Goal: Task Accomplishment & Management: Complete application form

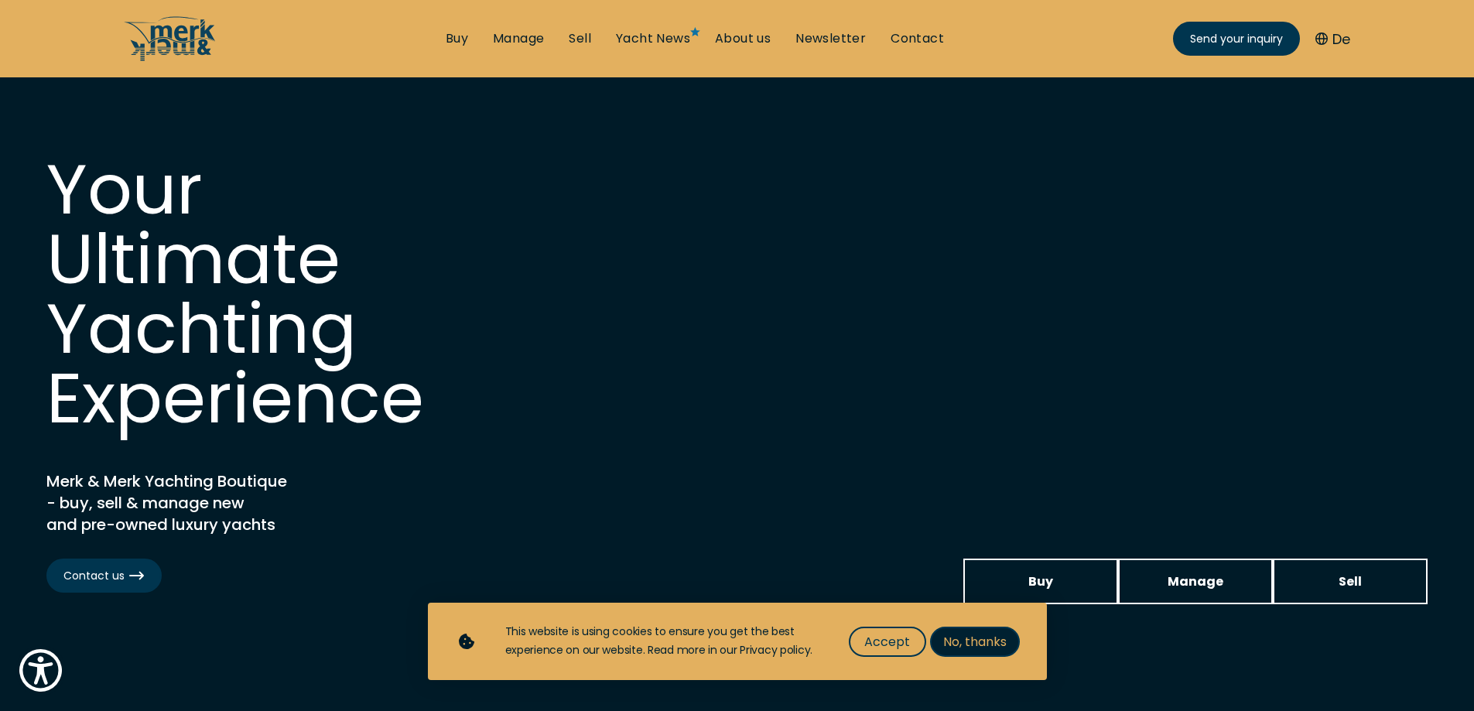
click at [966, 644] on span "No, thanks" at bounding box center [974, 641] width 63 height 19
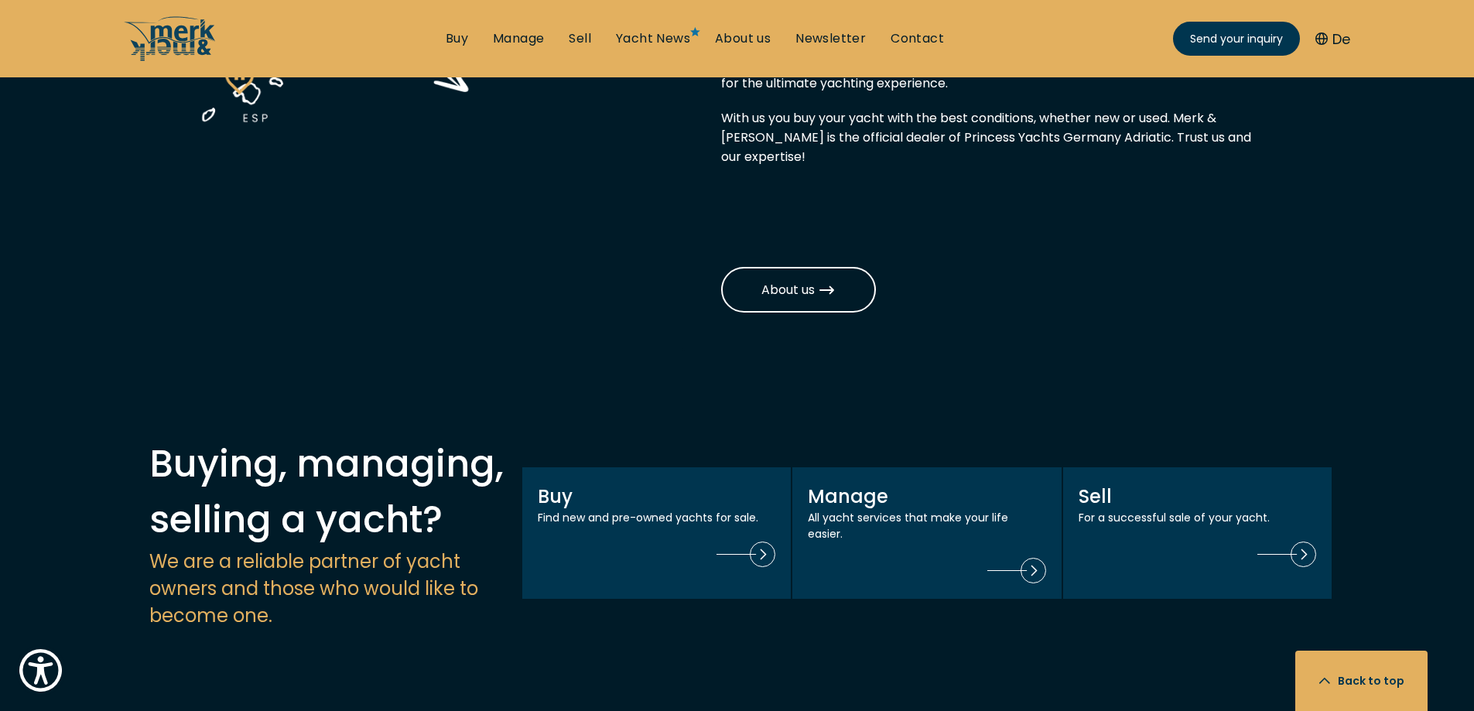
scroll to position [1290, 0]
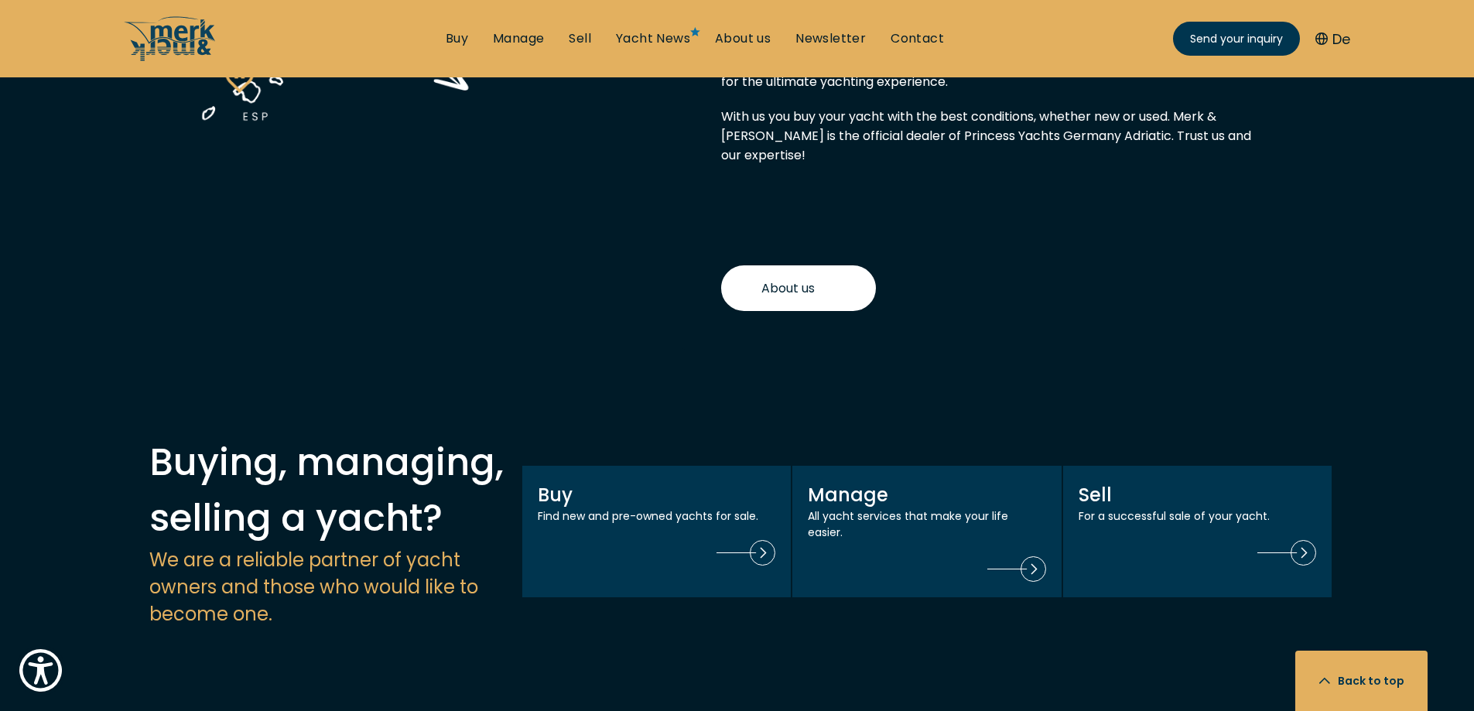
click at [772, 279] on span "About us" at bounding box center [799, 288] width 74 height 19
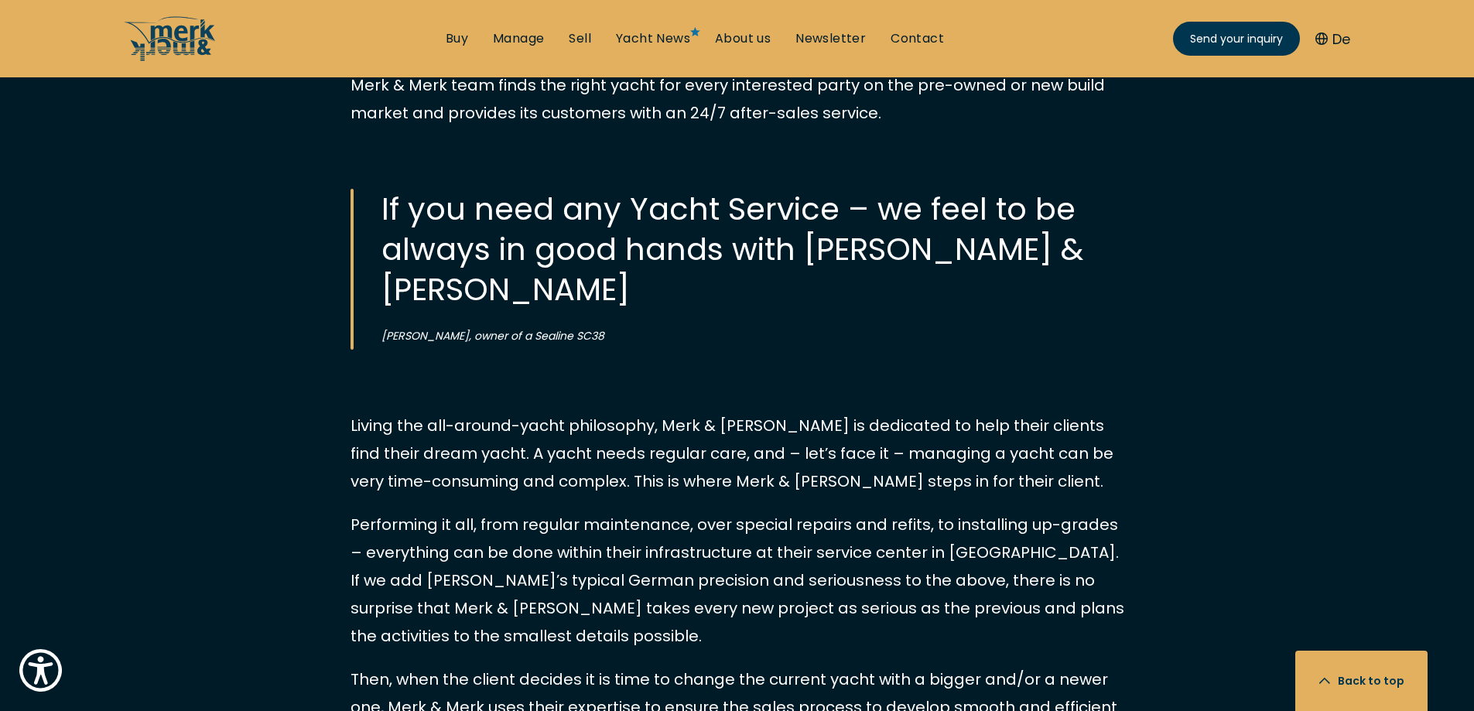
scroll to position [1290, 0]
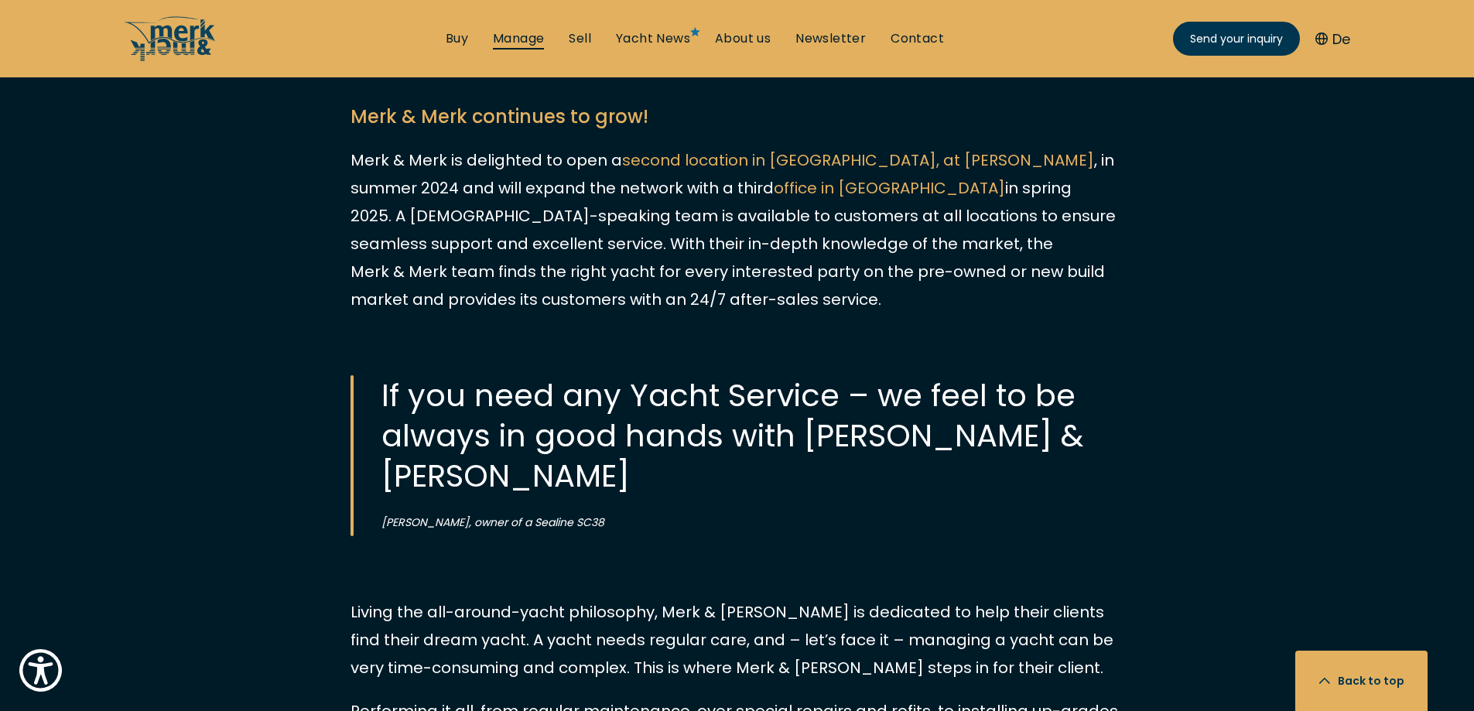
click at [529, 39] on link "Manage" at bounding box center [518, 38] width 51 height 17
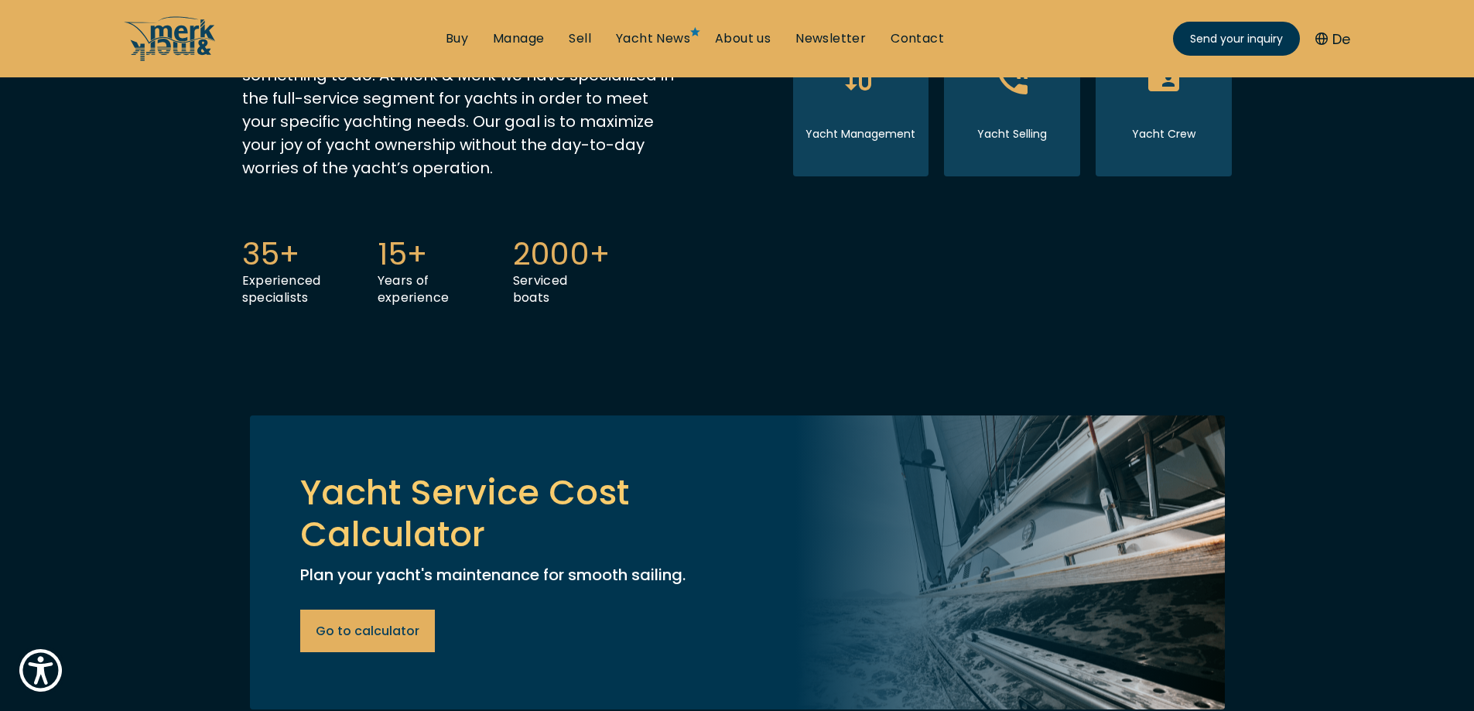
scroll to position [645, 0]
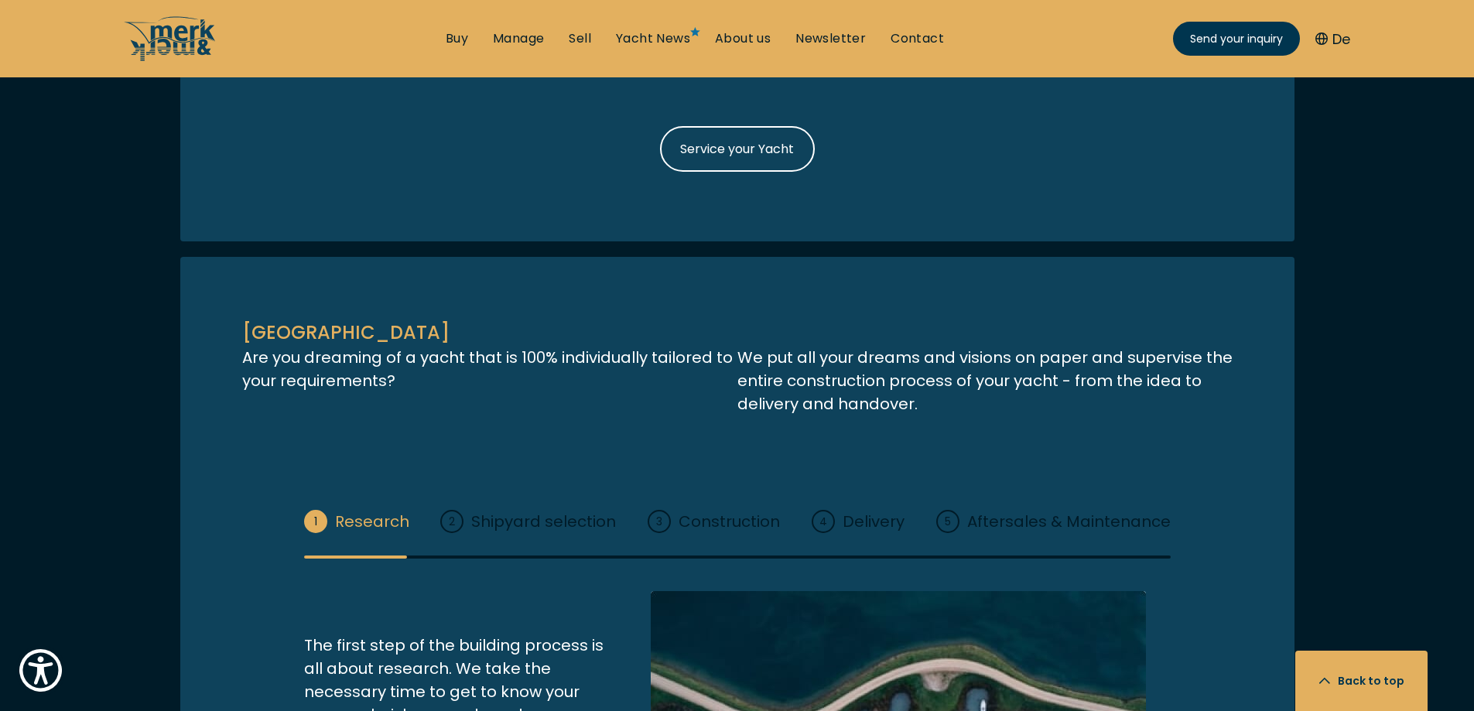
scroll to position [1722, 0]
click at [777, 159] on span "Service your Yacht" at bounding box center [737, 149] width 114 height 19
select select "manage"
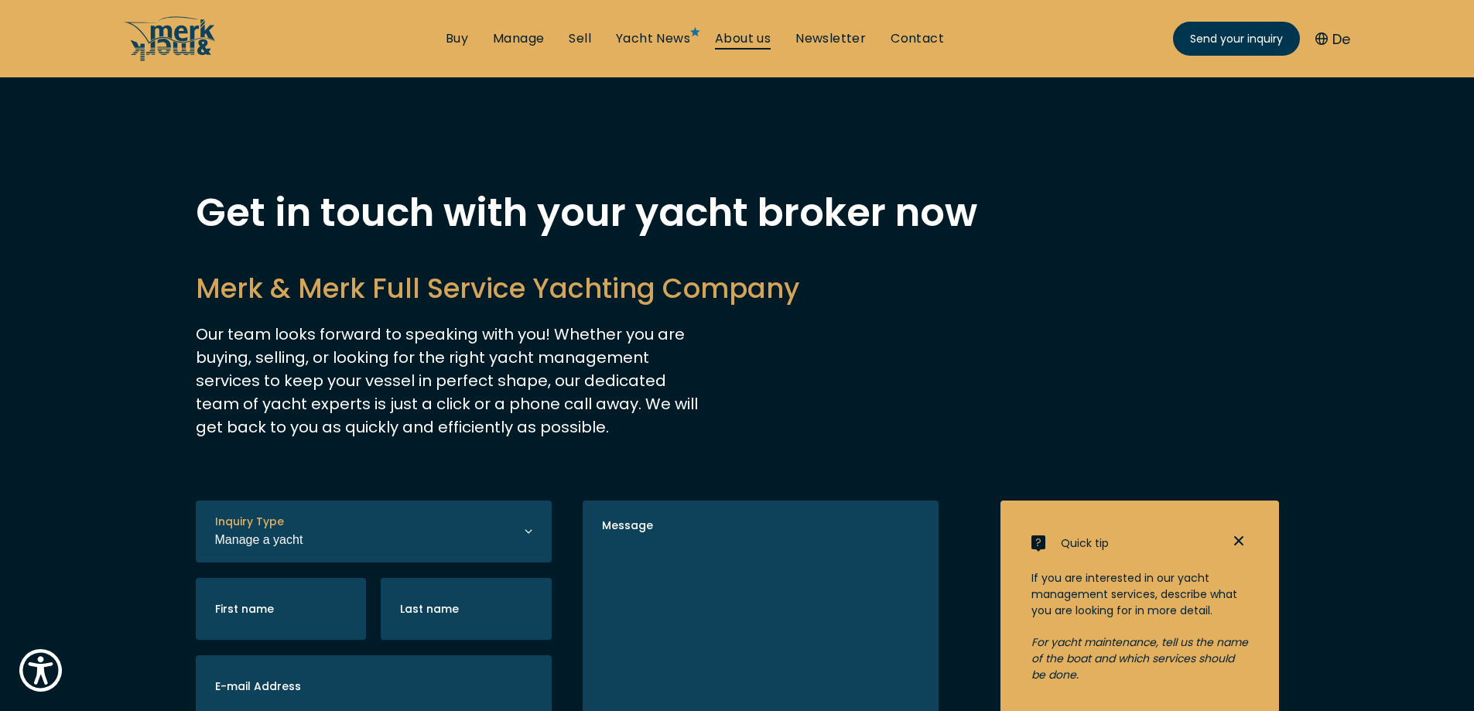
click at [761, 46] on link "About us" at bounding box center [743, 38] width 56 height 17
